Goal: Information Seeking & Learning: Learn about a topic

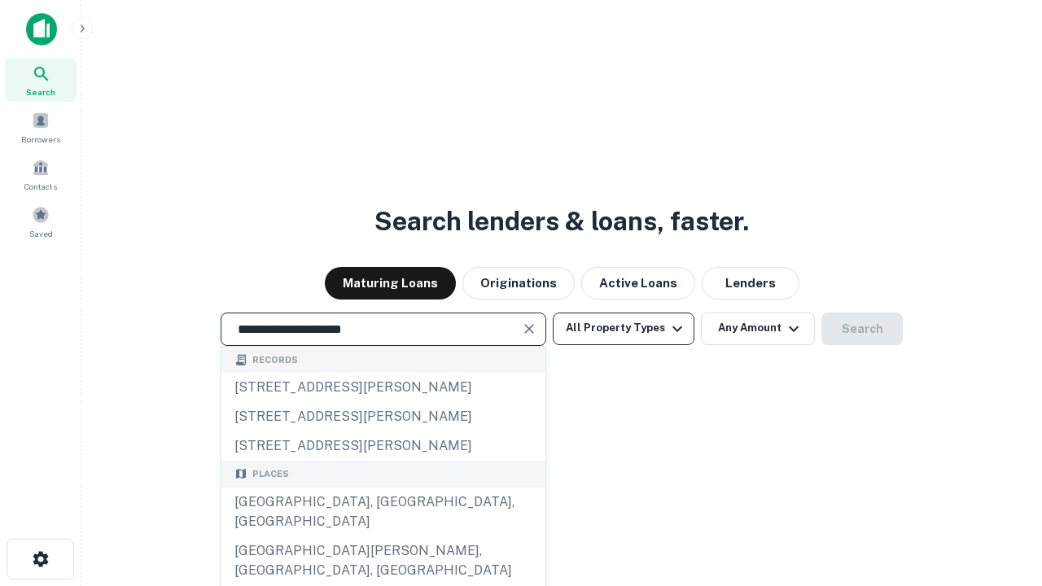
click at [383, 537] on div "[GEOGRAPHIC_DATA], [GEOGRAPHIC_DATA], [GEOGRAPHIC_DATA]" at bounding box center [384, 512] width 324 height 49
click at [624, 328] on button "All Property Types" at bounding box center [624, 329] width 142 height 33
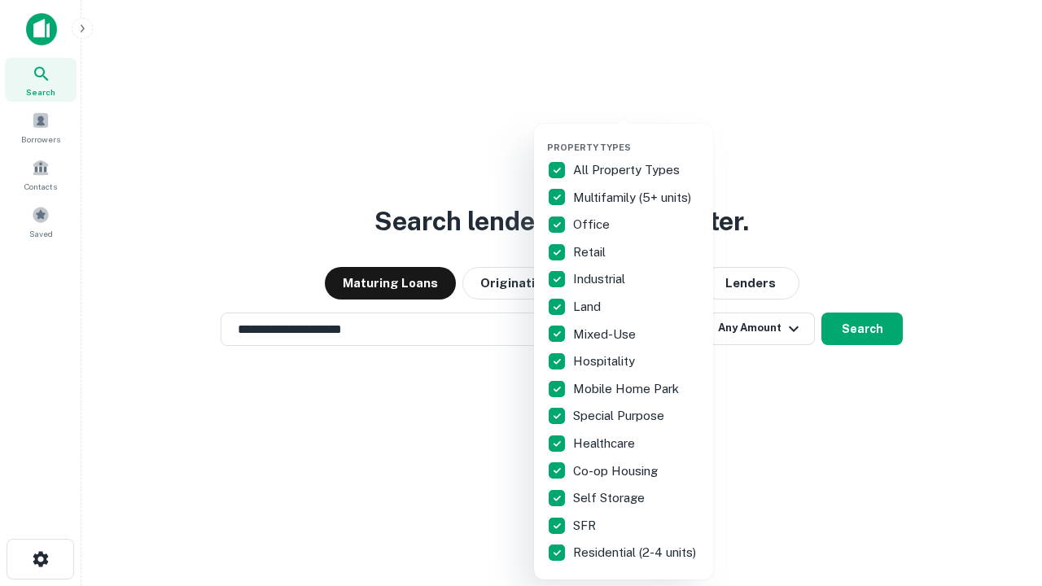
type input "**********"
click at [637, 137] on button "button" at bounding box center [636, 137] width 179 height 1
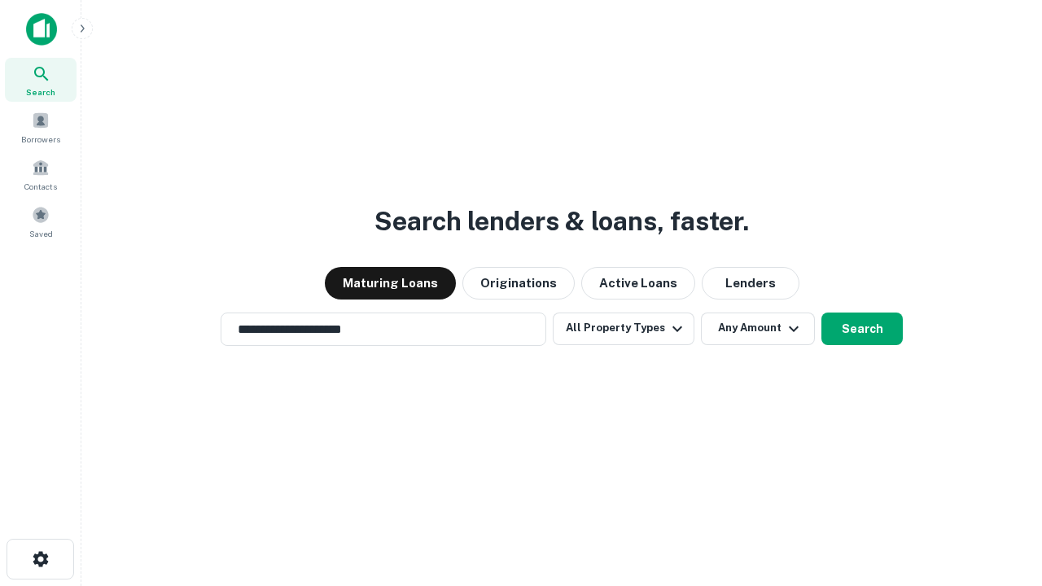
scroll to position [25, 0]
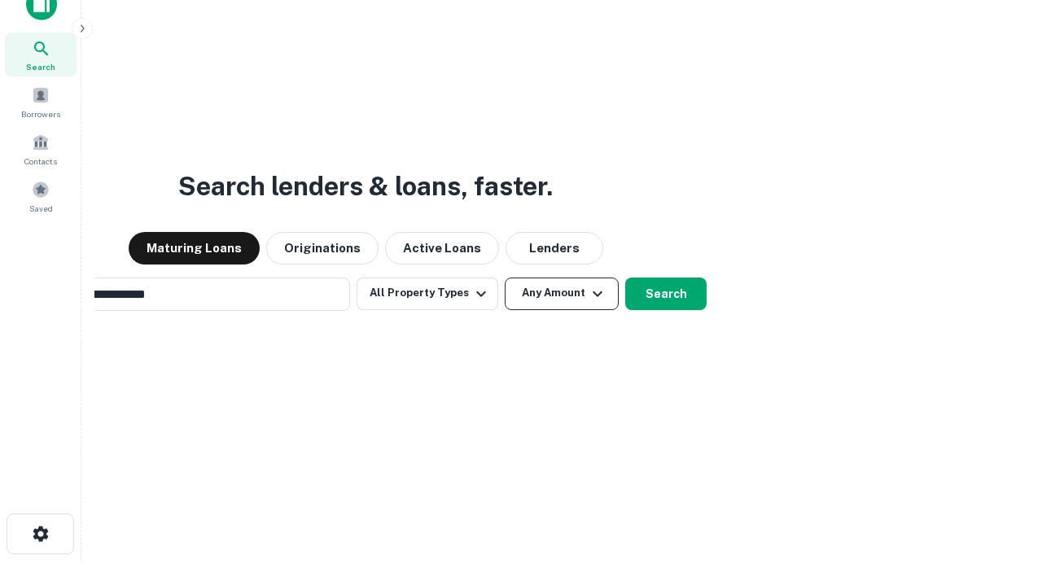
click at [505, 278] on button "Any Amount" at bounding box center [562, 294] width 114 height 33
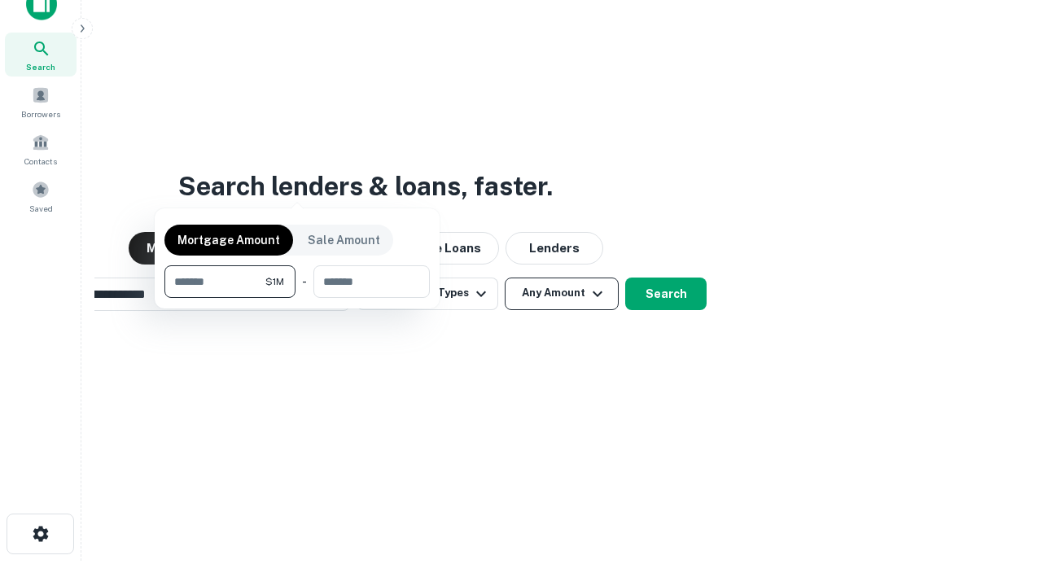
scroll to position [117, 461]
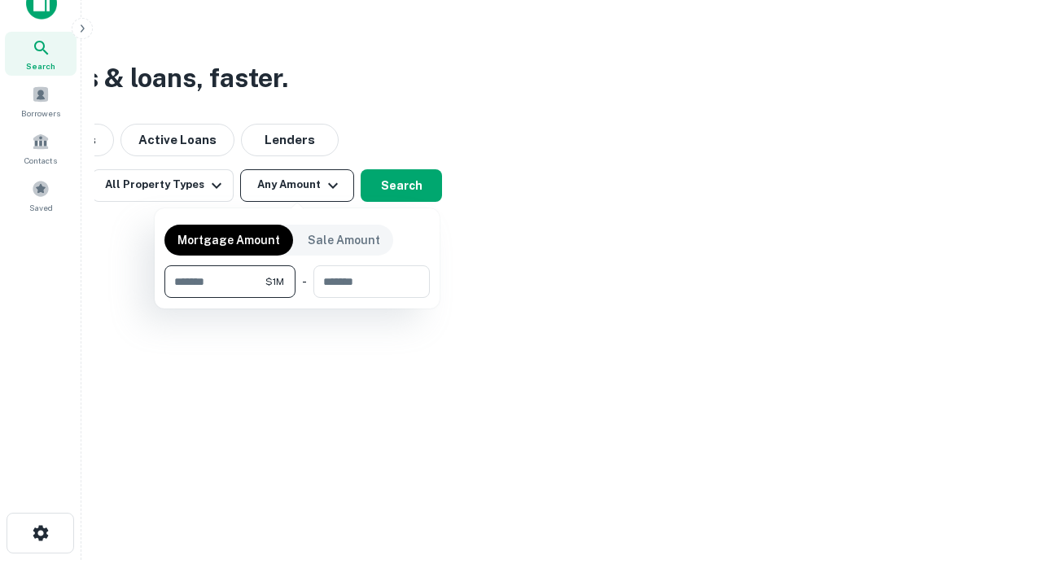
type input "*******"
click at [297, 298] on button "button" at bounding box center [298, 298] width 266 height 1
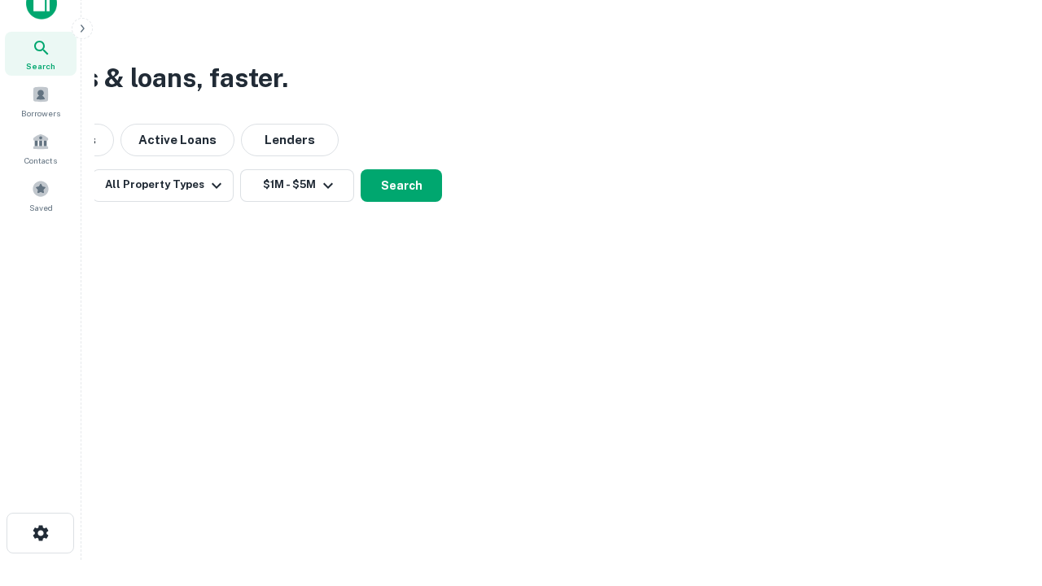
scroll to position [10, 301]
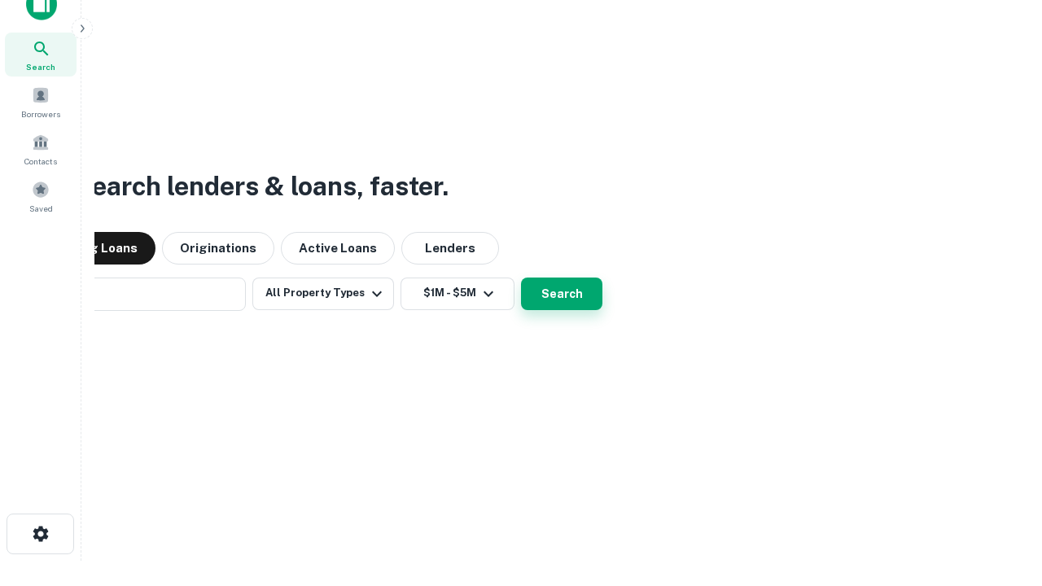
click at [562, 293] on button "Search" at bounding box center [561, 294] width 81 height 33
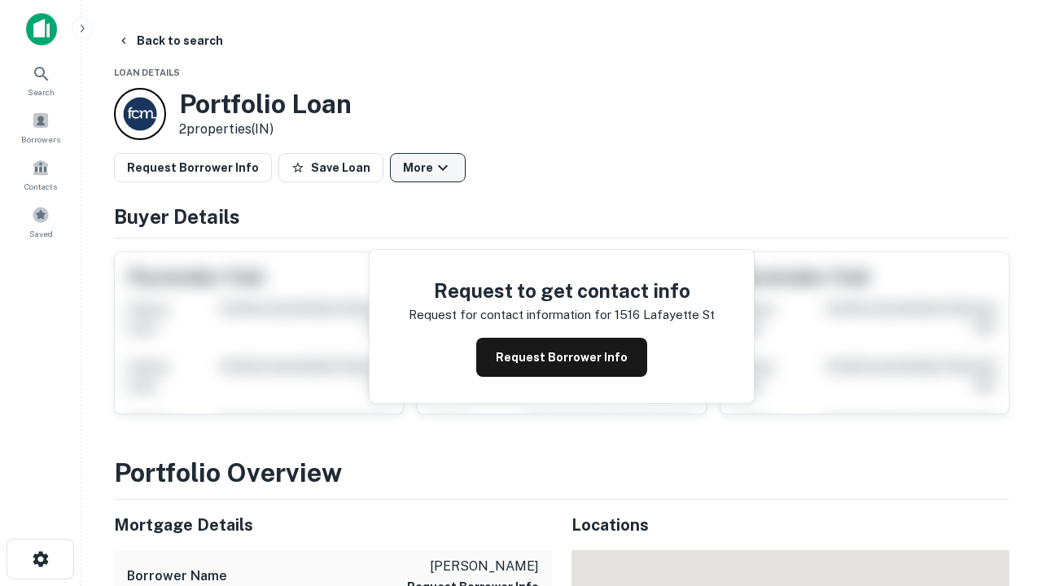
click at [428, 168] on button "More" at bounding box center [428, 167] width 76 height 29
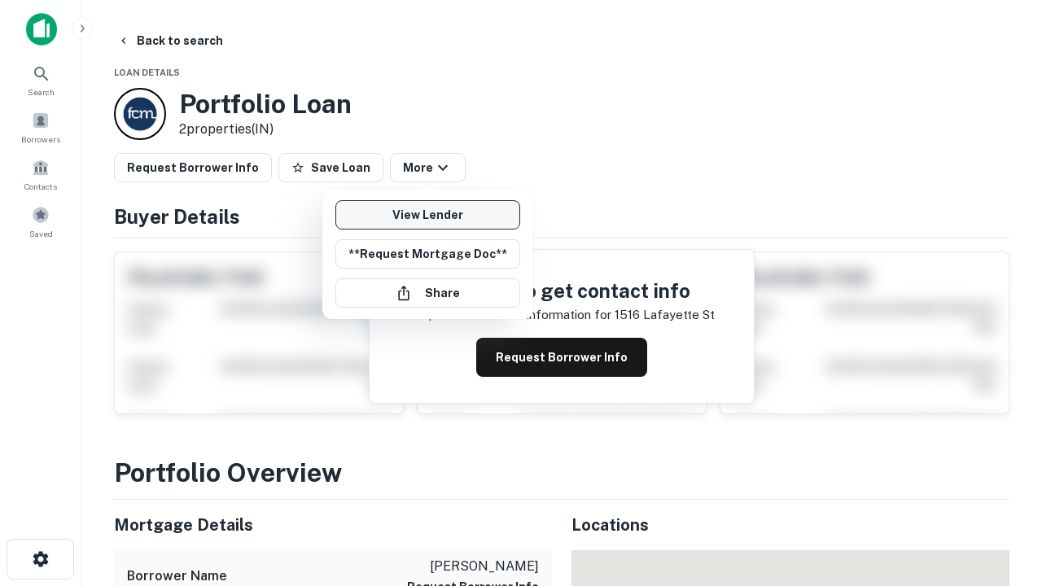
click at [428, 215] on link "View Lender" at bounding box center [428, 214] width 185 height 29
